Goal: Book appointment/travel/reservation

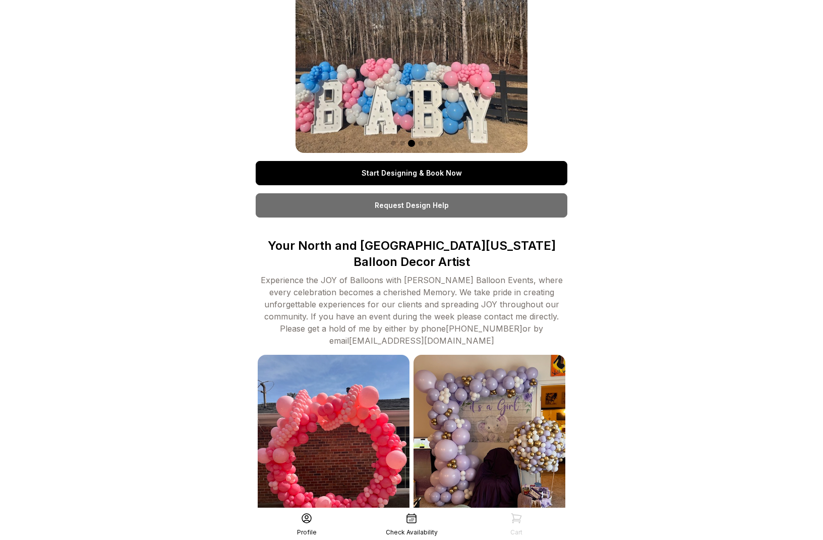
scroll to position [147, 0]
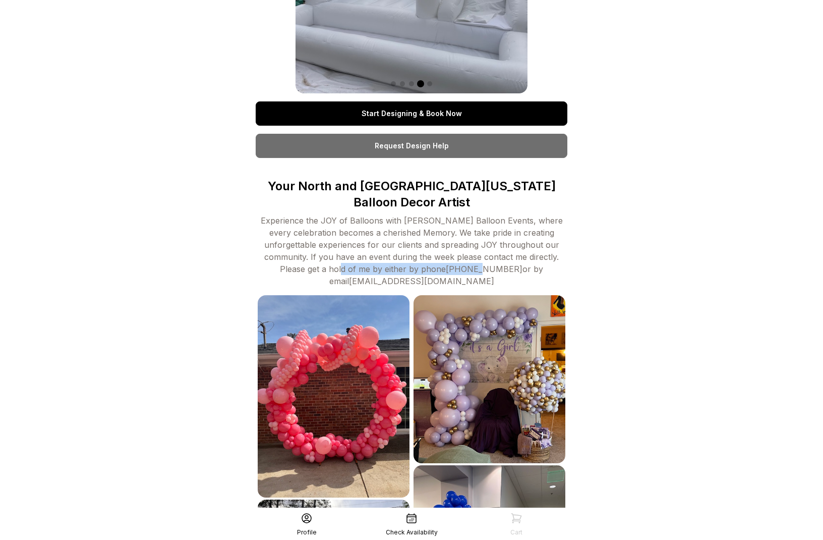
drag, startPoint x: 413, startPoint y: 250, endPoint x: 502, endPoint y: 248, distance: 88.8
click at [483, 249] on div "Experience the JOY of Balloons with [PERSON_NAME] Balloon Events, where every c…" at bounding box center [412, 250] width 312 height 73
drag, startPoint x: 502, startPoint y: 248, endPoint x: 485, endPoint y: 249, distance: 16.7
click at [497, 249] on div "Experience the JOY of Balloons with [PERSON_NAME] Balloon Events, where every c…" at bounding box center [412, 250] width 312 height 73
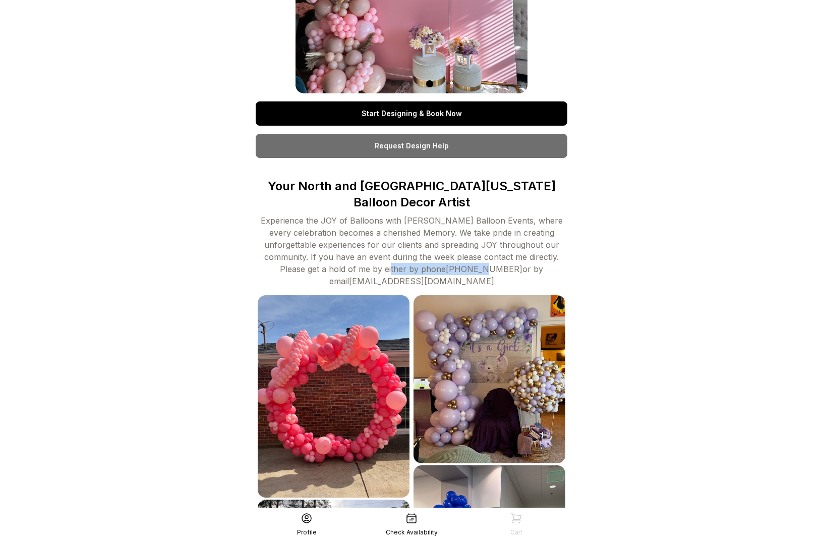
drag, startPoint x: 386, startPoint y: 251, endPoint x: 486, endPoint y: 252, distance: 99.9
click at [480, 252] on div "Experience the JOY of Balloons with [PERSON_NAME] Balloon Events, where every c…" at bounding box center [412, 250] width 312 height 73
click at [542, 252] on div "Experience the JOY of Balloons with [PERSON_NAME] Balloon Events, where every c…" at bounding box center [412, 250] width 312 height 73
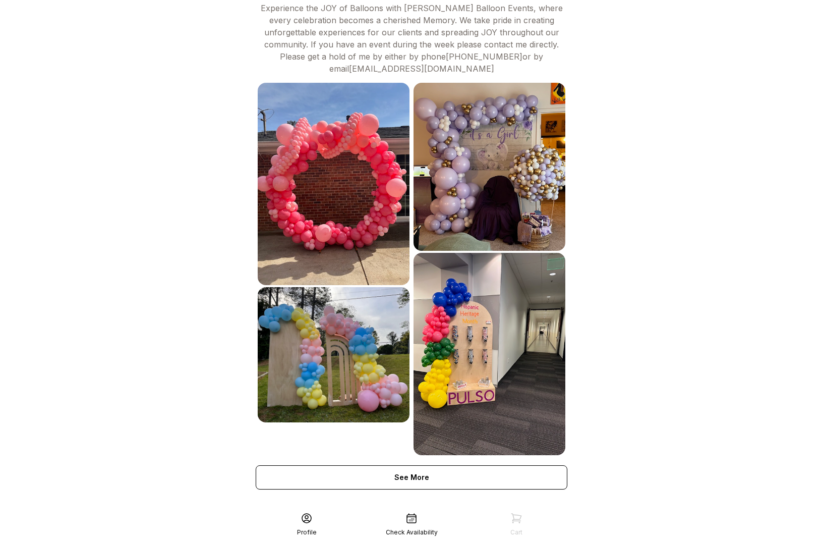
scroll to position [150, 0]
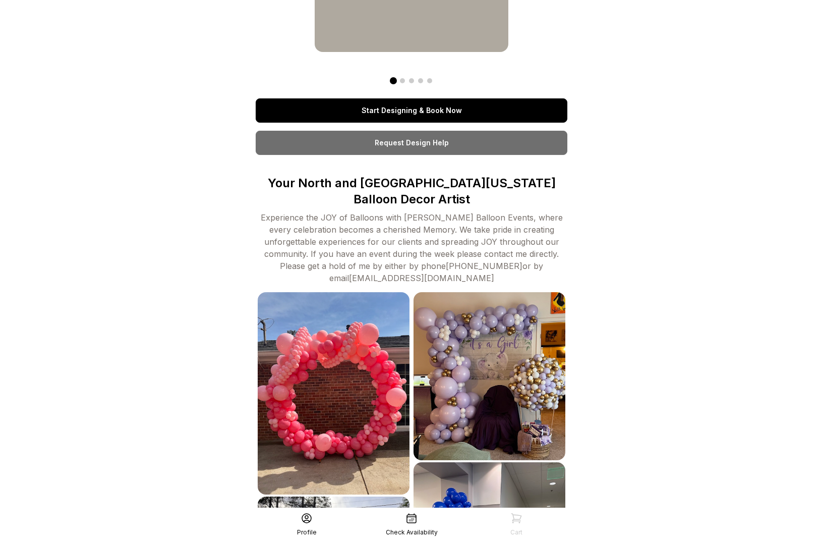
drag, startPoint x: 350, startPoint y: 262, endPoint x: 473, endPoint y: 262, distance: 123.1
click at [473, 262] on div "Experience the JOY of Balloons with [PERSON_NAME] Balloon Events, where every c…" at bounding box center [412, 247] width 312 height 73
copy div "[EMAIL_ADDRESS][DOMAIN_NAME]"
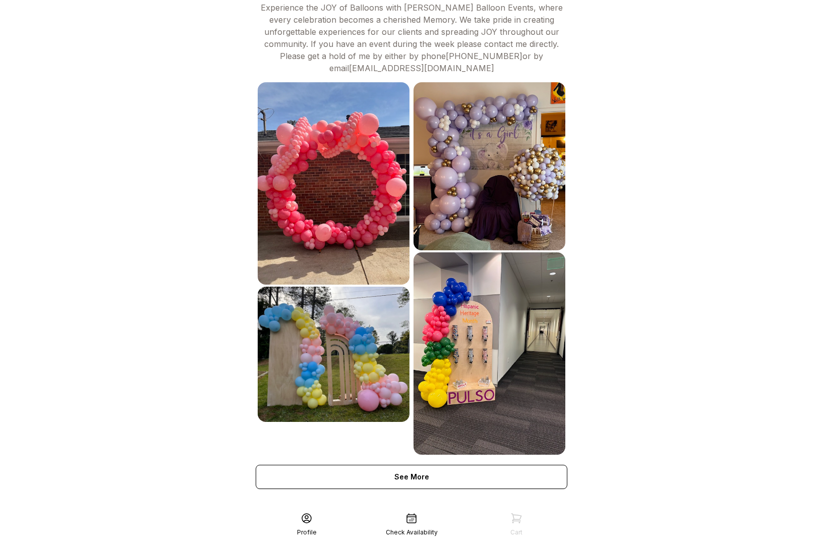
scroll to position [359, 0]
click at [410, 523] on icon at bounding box center [411, 518] width 9 height 9
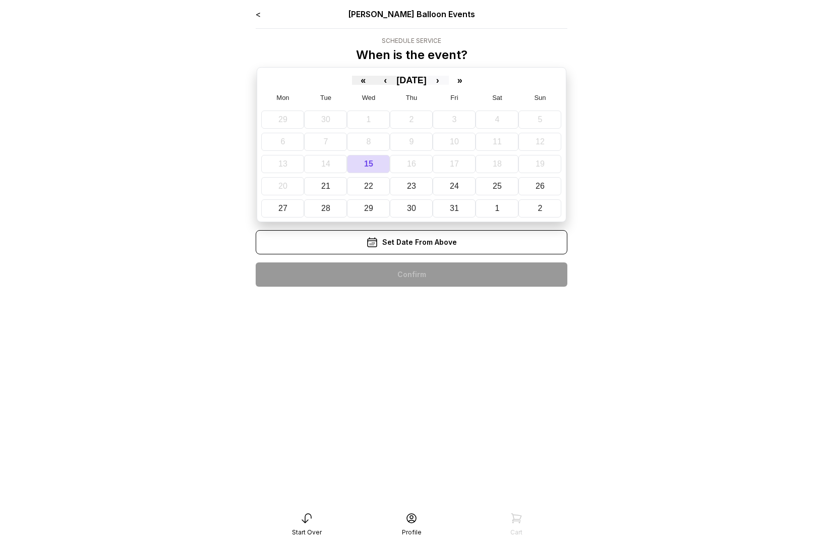
drag, startPoint x: 443, startPoint y: 81, endPoint x: 449, endPoint y: 81, distance: 6.6
click at [444, 81] on button "›" at bounding box center [438, 80] width 22 height 9
click at [545, 165] on abbr "16" at bounding box center [541, 163] width 9 height 9
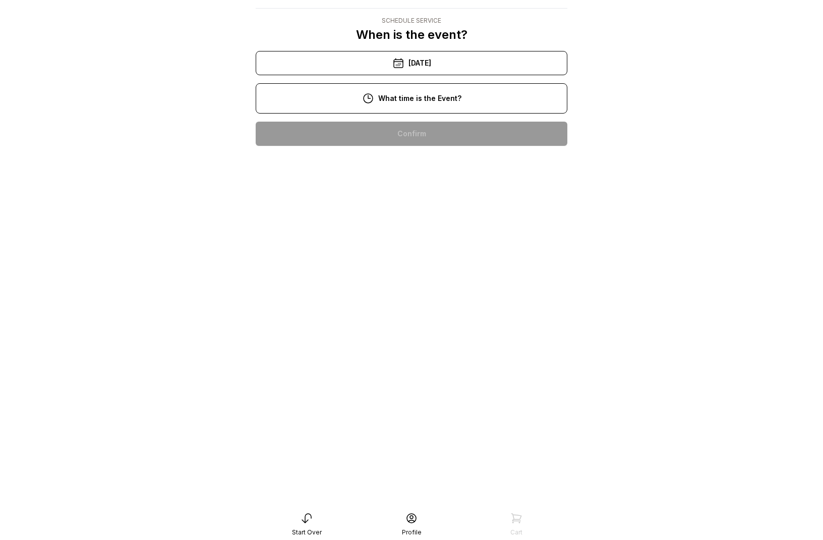
scroll to position [76, 0]
click at [397, 154] on div "11:00 am" at bounding box center [412, 166] width 296 height 24
